Goal: Register for event/course

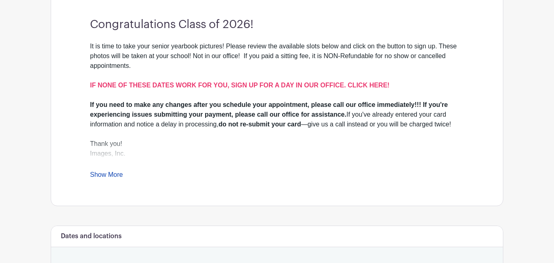
scroll to position [252, 0]
click at [247, 82] on strong "IF NONE OF THESE DATES WORK FOR YOU, SIGN UP FOR A DAY IN OUR OFFICE. CLICK HER…" at bounding box center [240, 85] width 300 height 7
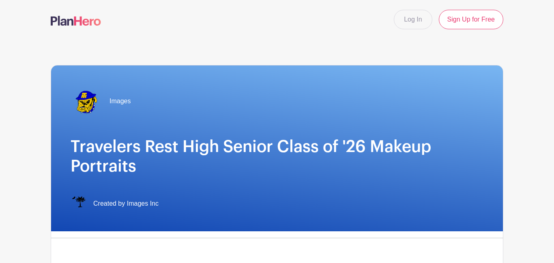
click at [188, 137] on h1 "Travelers Rest High Senior Class of '26 Makeup Portraits" at bounding box center [277, 156] width 413 height 39
click at [189, 151] on h1 "Travelers Rest High Senior Class of '26 Makeup Portraits" at bounding box center [277, 156] width 413 height 39
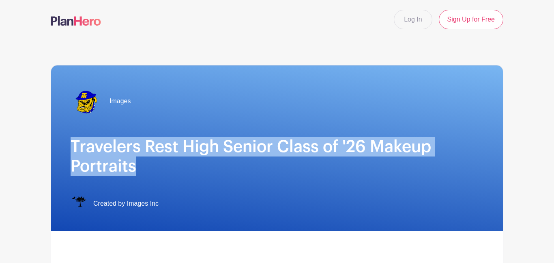
click at [189, 151] on h1 "Travelers Rest High Senior Class of '26 Makeup Portraits" at bounding box center [277, 156] width 413 height 39
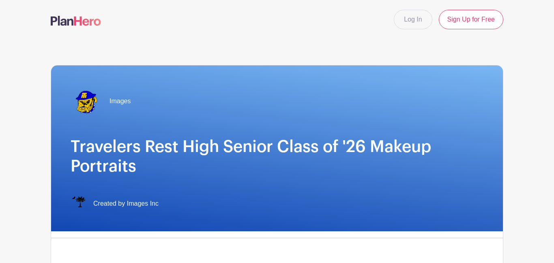
click at [145, 145] on h1 "Travelers Rest High Senior Class of '26 Makeup Portraits" at bounding box center [277, 156] width 413 height 39
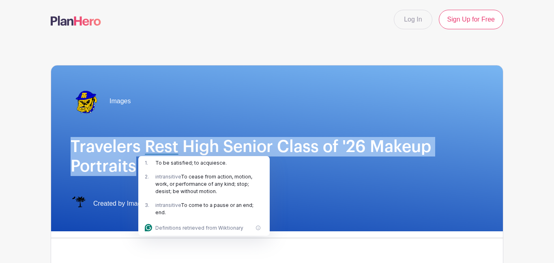
click at [145, 145] on h1 "Travelers Rest High Senior Class of '26 Makeup Portraits" at bounding box center [277, 156] width 413 height 39
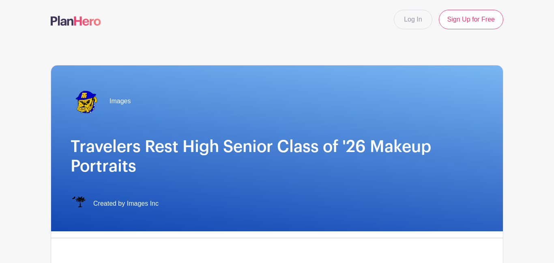
click at [145, 145] on h1 "Travelers Rest High Senior Class of '26 Makeup Portraits" at bounding box center [277, 156] width 413 height 39
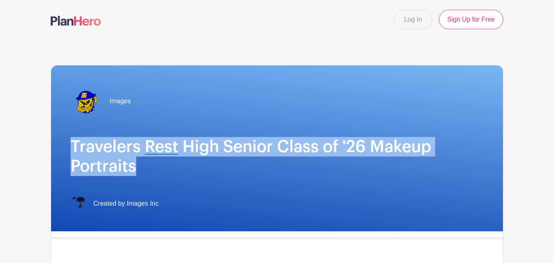
click at [145, 145] on h1 "Travelers Rest High Senior Class of '26 Makeup Portraits" at bounding box center [277, 156] width 413 height 39
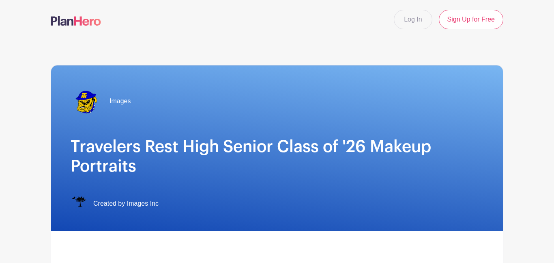
click at [145, 145] on h1 "Travelers Rest High Senior Class of '26 Makeup Portraits" at bounding box center [277, 156] width 413 height 39
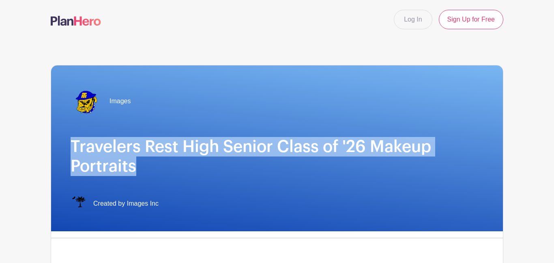
click at [145, 145] on h1 "Travelers Rest High Senior Class of '26 Makeup Portraits" at bounding box center [277, 156] width 413 height 39
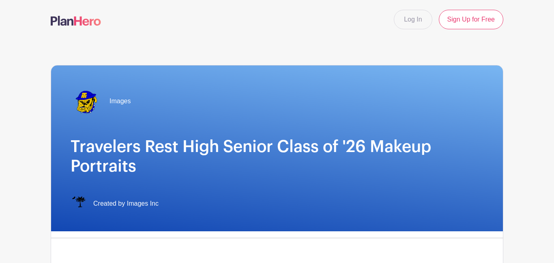
click at [145, 145] on h1 "Travelers Rest High Senior Class of '26 Makeup Portraits" at bounding box center [277, 156] width 413 height 39
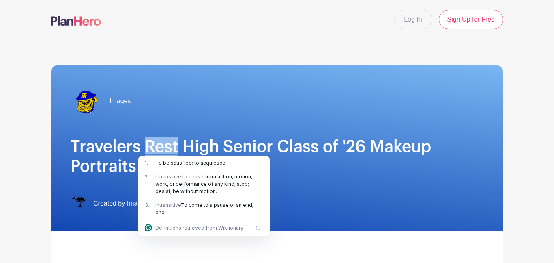
click at [145, 145] on h1 "Travelers Rest High Senior Class of '26 Makeup Portraits" at bounding box center [277, 156] width 413 height 39
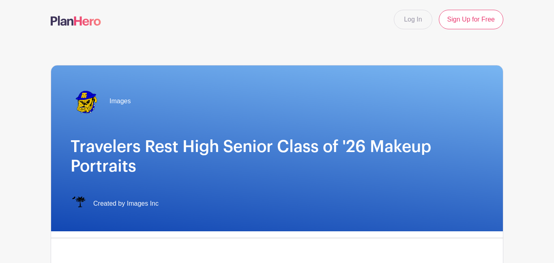
click at [145, 145] on h1 "Travelers Rest High Senior Class of '26 Makeup Portraits" at bounding box center [277, 156] width 413 height 39
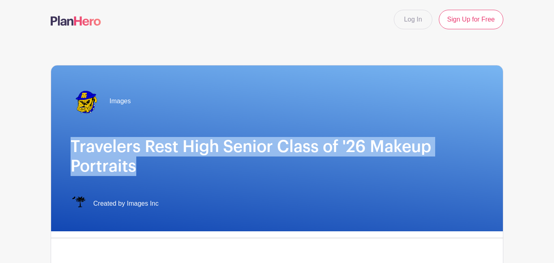
click at [145, 145] on h1 "Travelers Rest High Senior Class of '26 Makeup Portraits" at bounding box center [277, 156] width 413 height 39
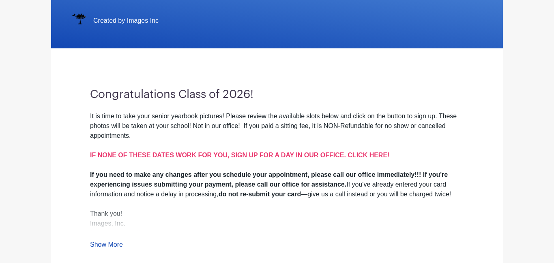
scroll to position [183, 0]
click at [151, 153] on strong "IF NONE OF THESE DATES WORK FOR YOU, SIGN UP FOR A DAY IN OUR OFFICE. CLICK HER…" at bounding box center [240, 154] width 300 height 7
